Goal: Check status: Check status

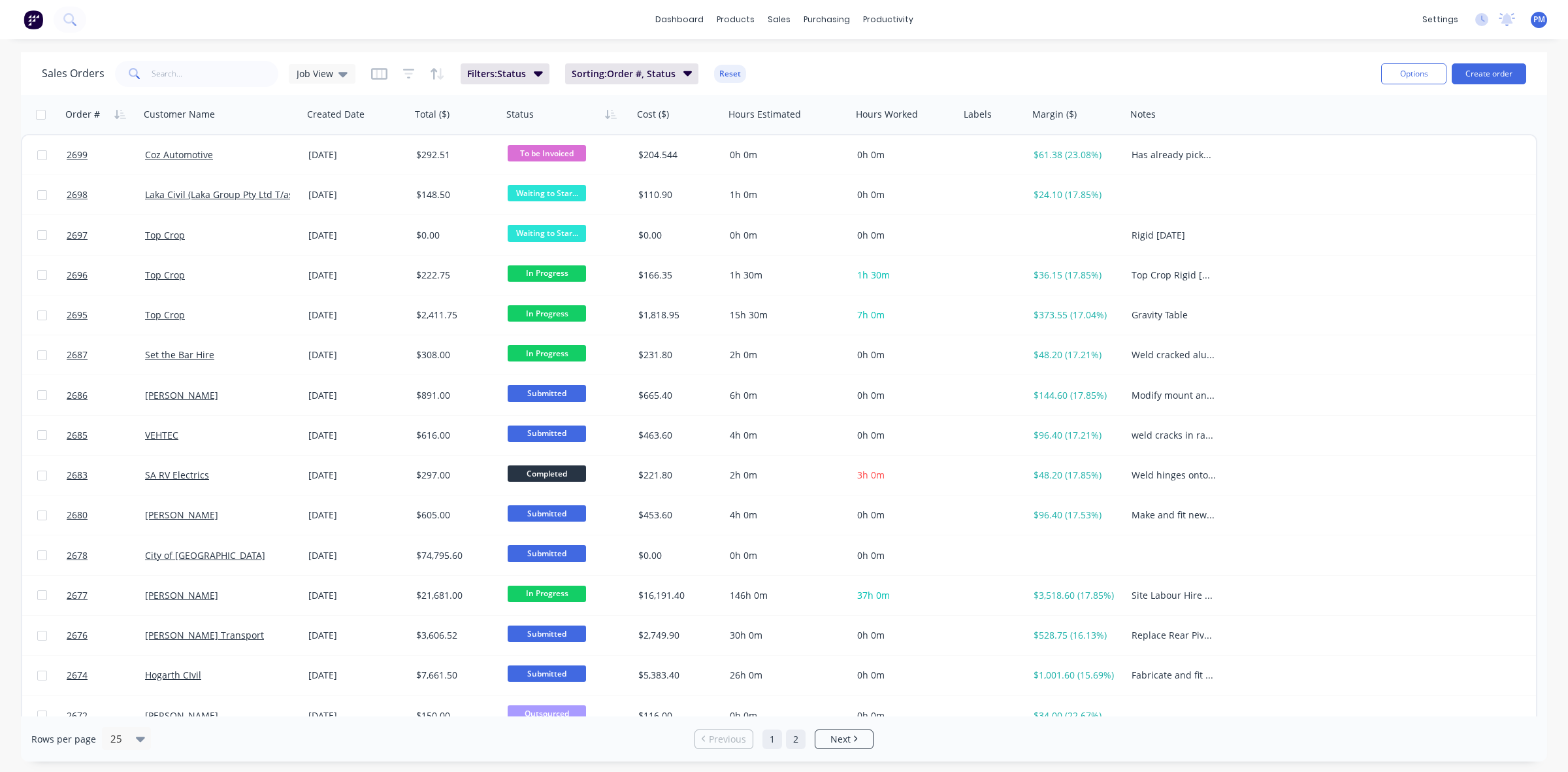
click at [789, 736] on link "2" at bounding box center [796, 740] width 20 height 20
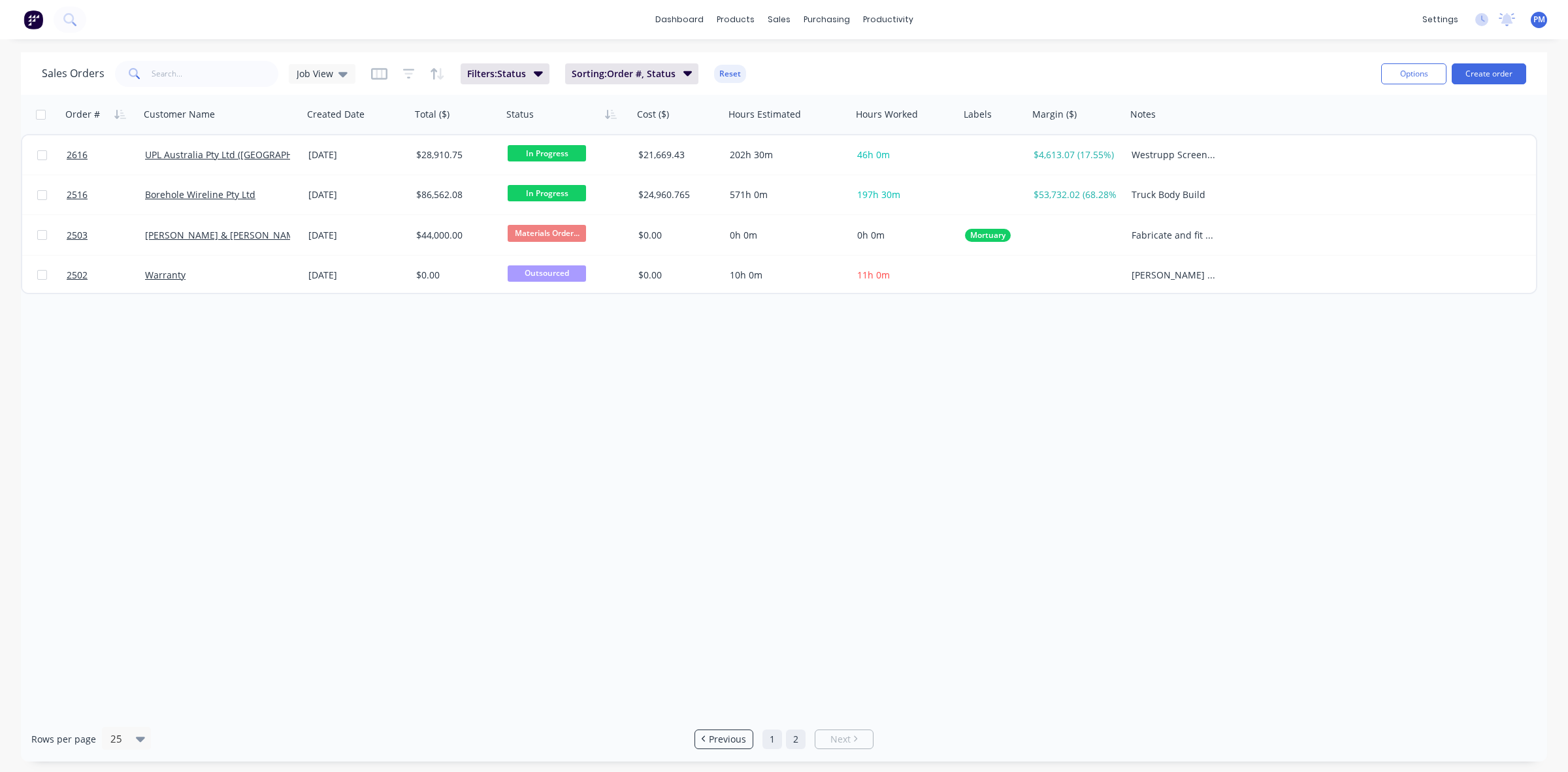
click at [772, 739] on link "1" at bounding box center [772, 740] width 20 height 20
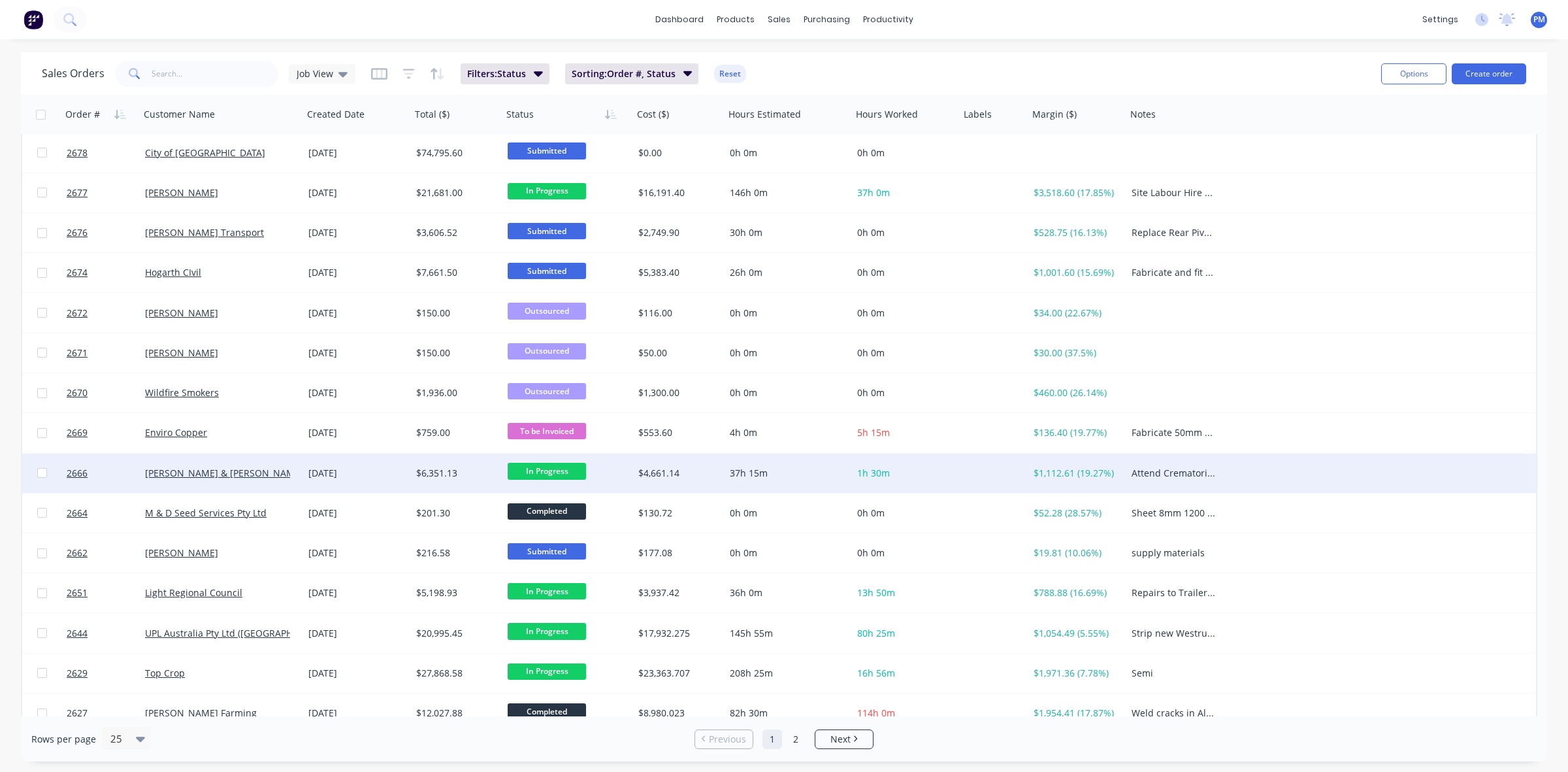
scroll to position [418, 0]
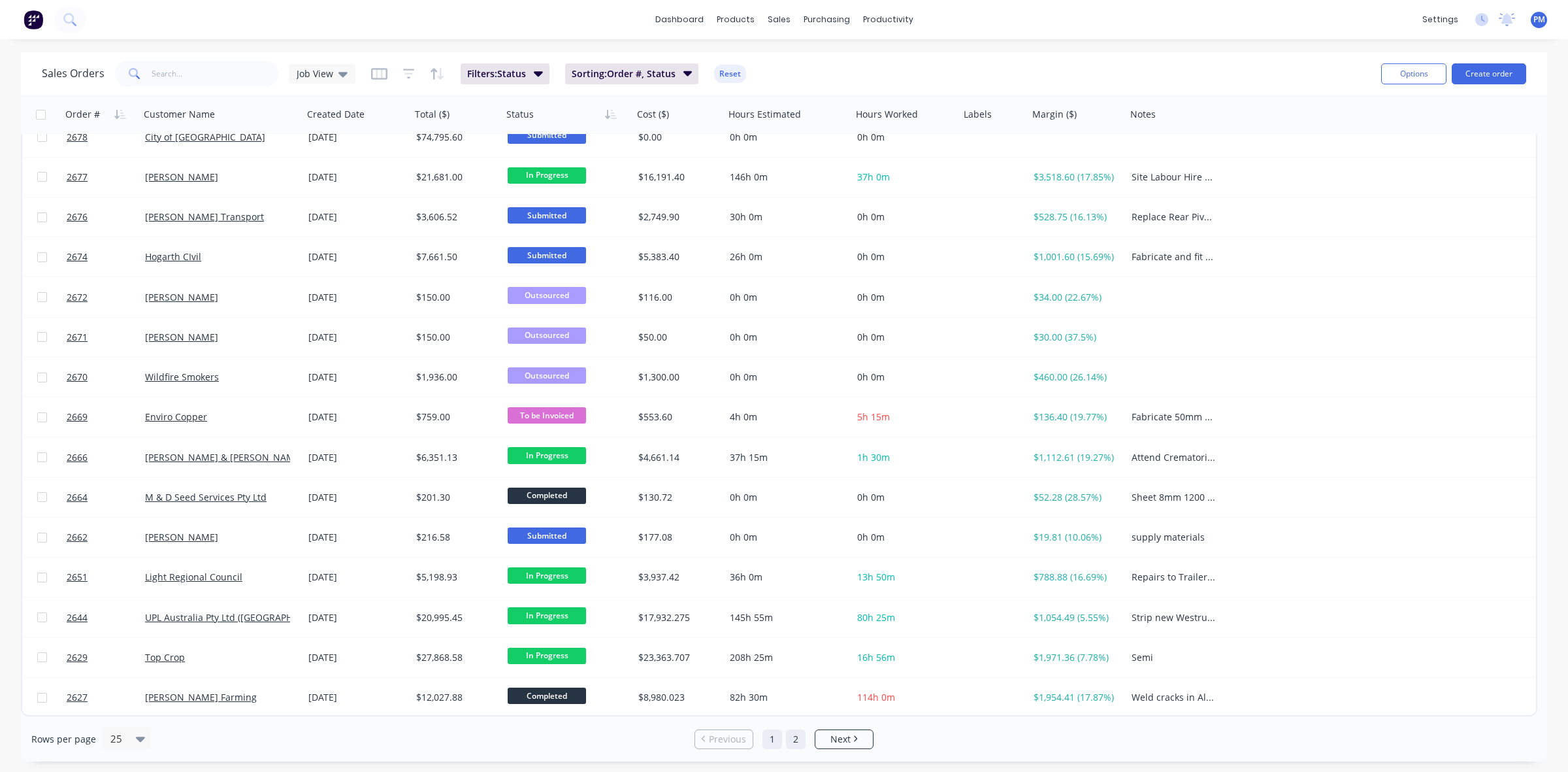
click at [800, 740] on link "2" at bounding box center [796, 740] width 20 height 20
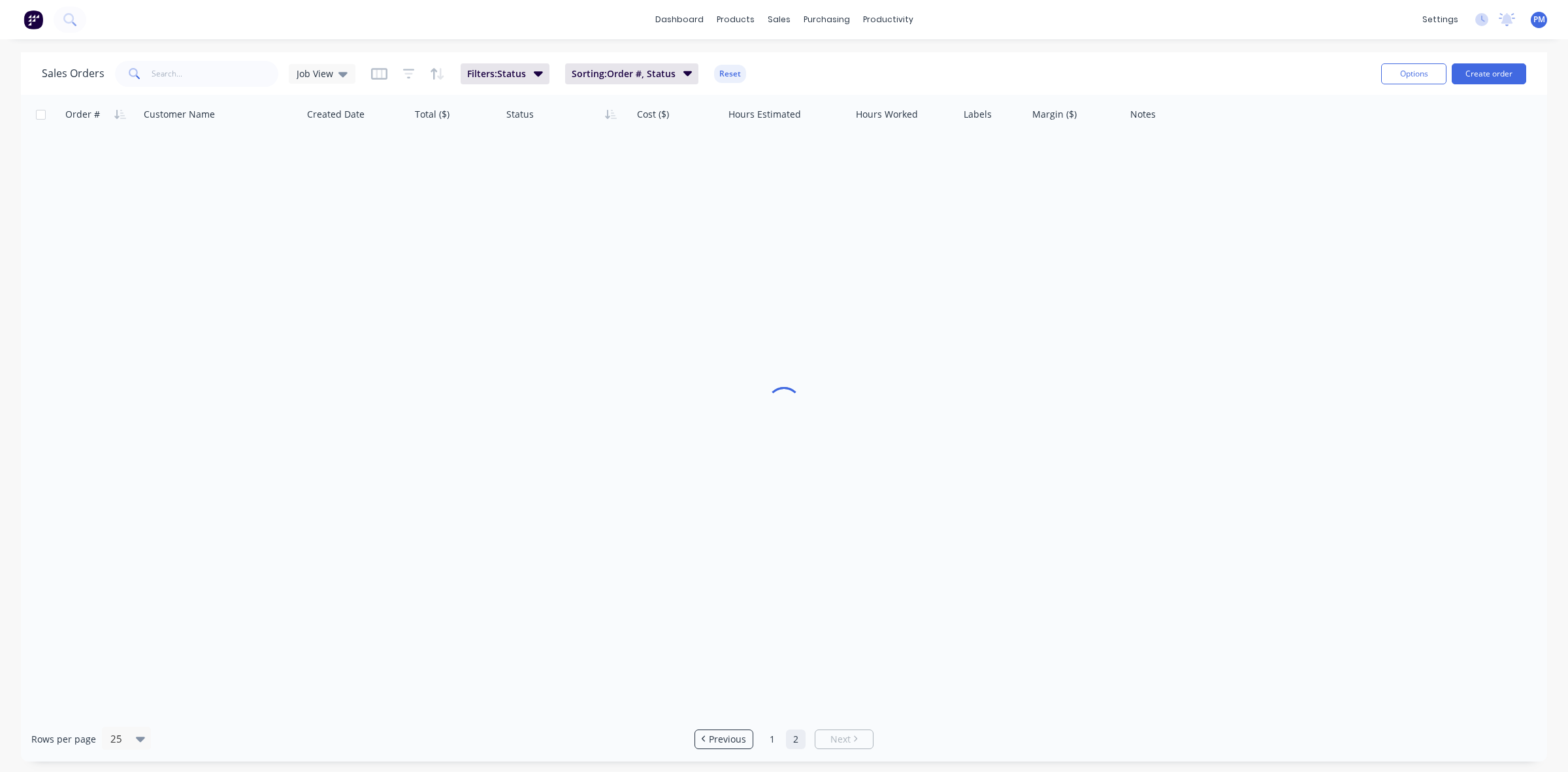
scroll to position [0, 0]
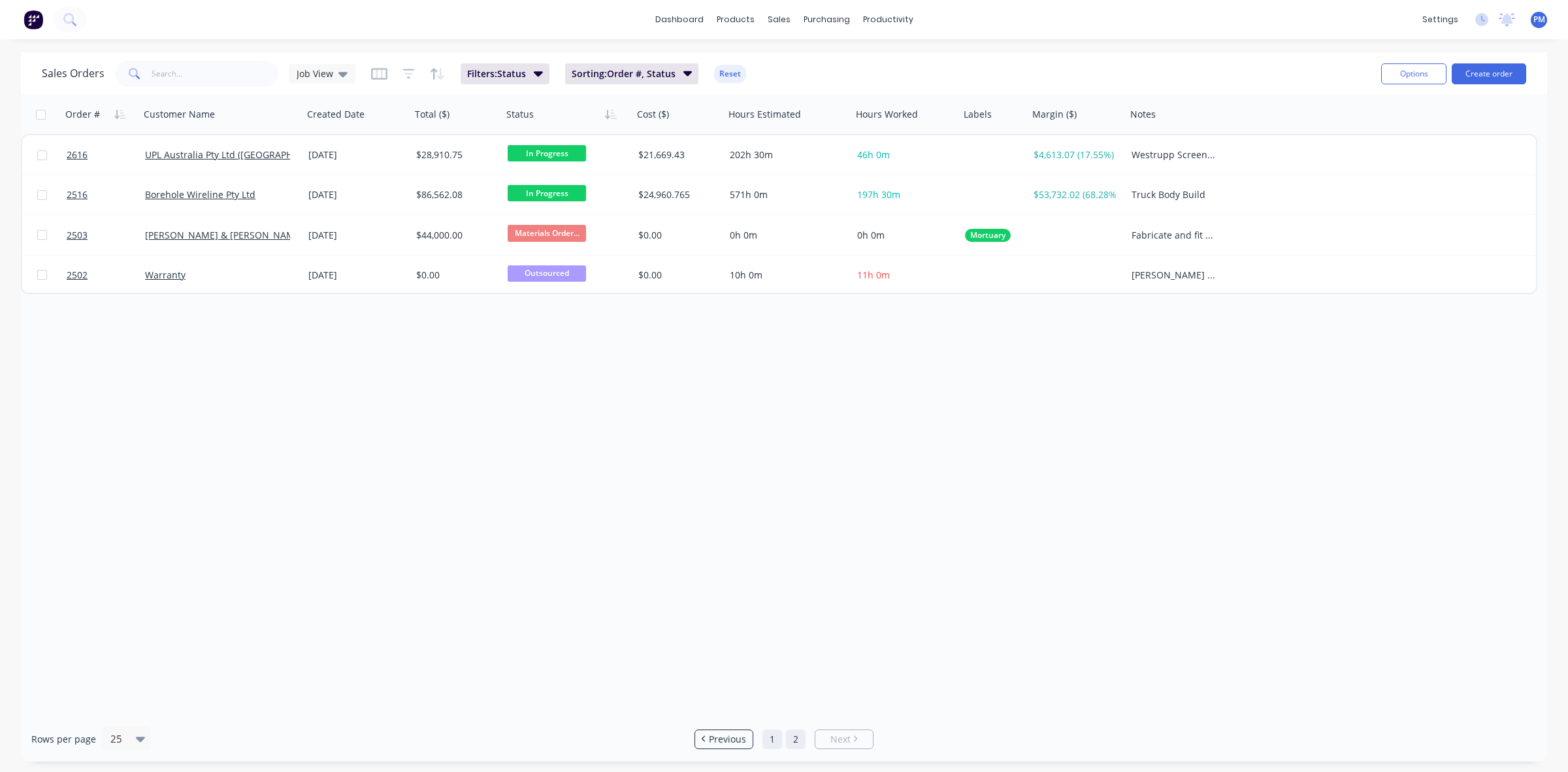
click at [774, 740] on link "1" at bounding box center [772, 740] width 20 height 20
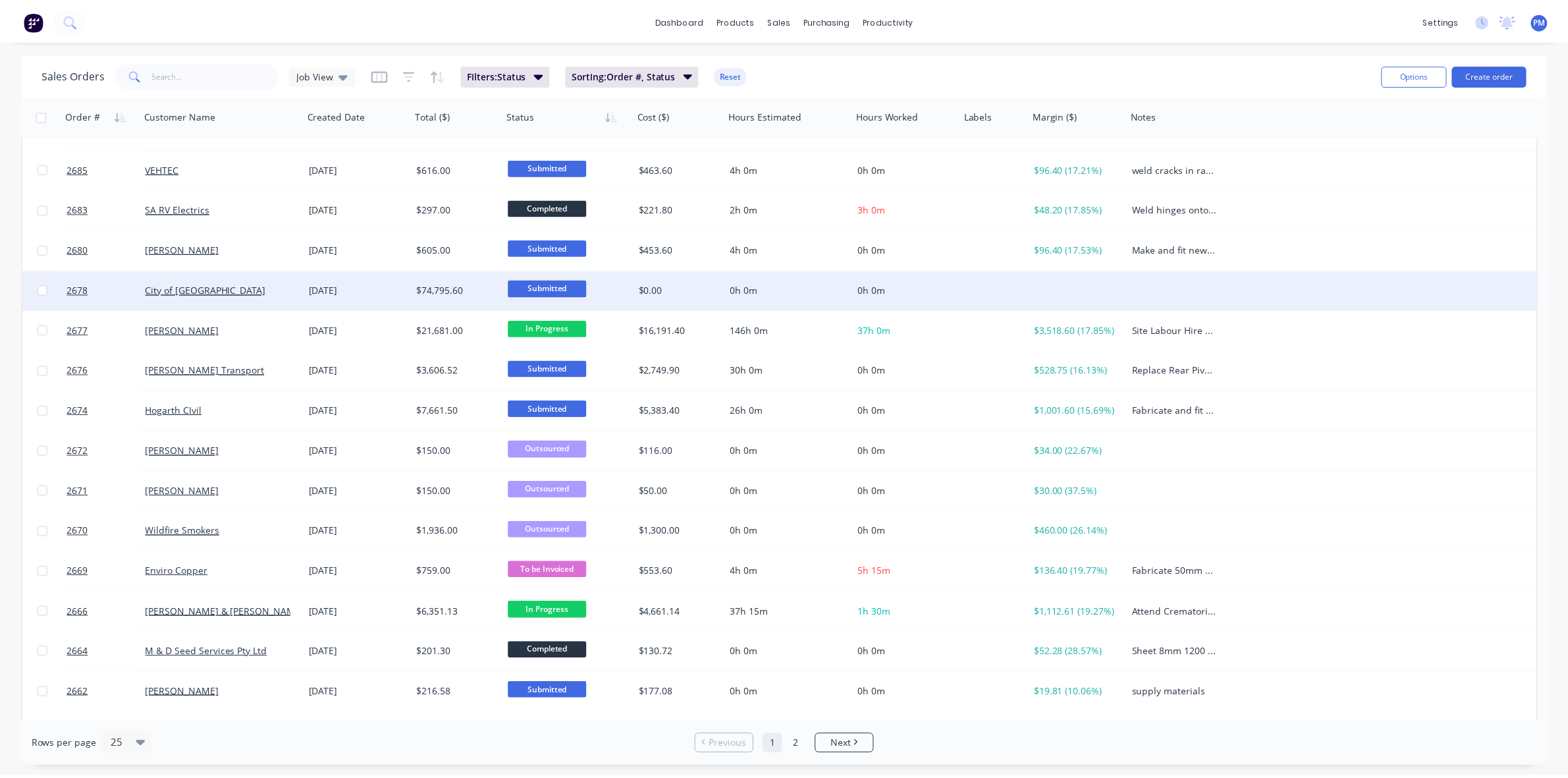
scroll to position [257, 0]
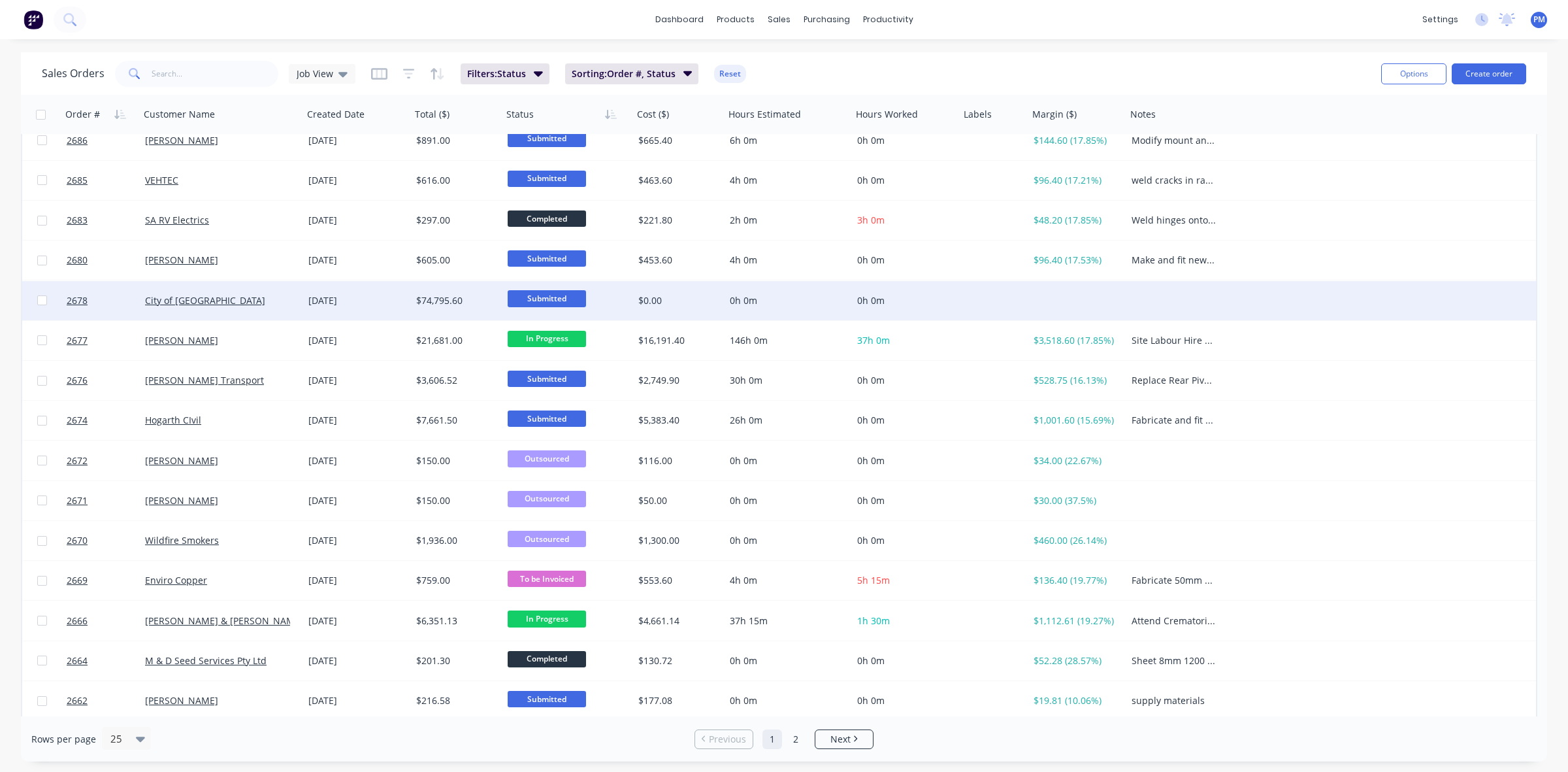
click at [259, 294] on div "City of [GEOGRAPHIC_DATA]" at bounding box center [217, 301] width 145 height 13
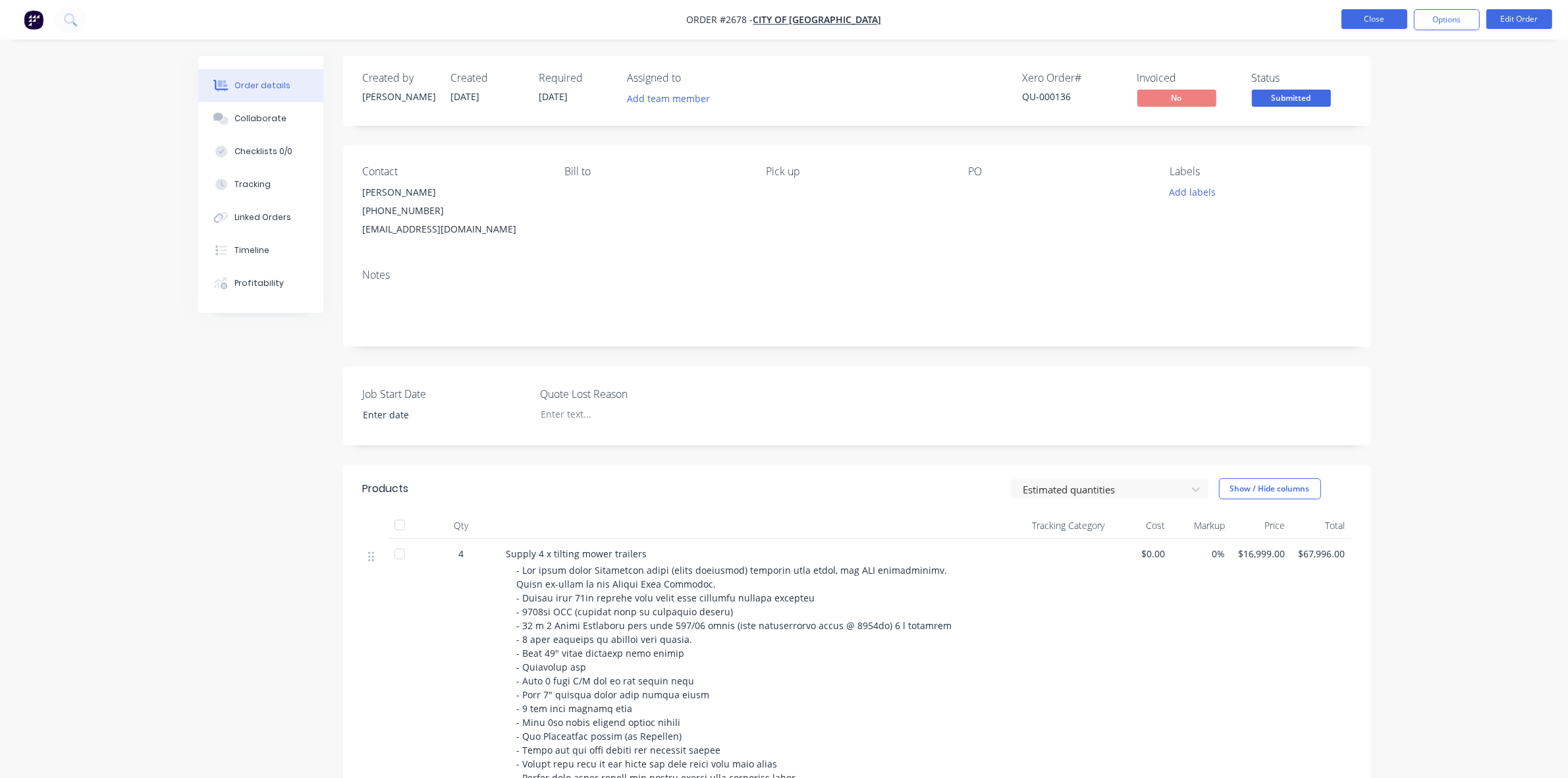
click at [1381, 18] on button "Close" at bounding box center [1373, 19] width 66 height 20
